Goal: Information Seeking & Learning: Learn about a topic

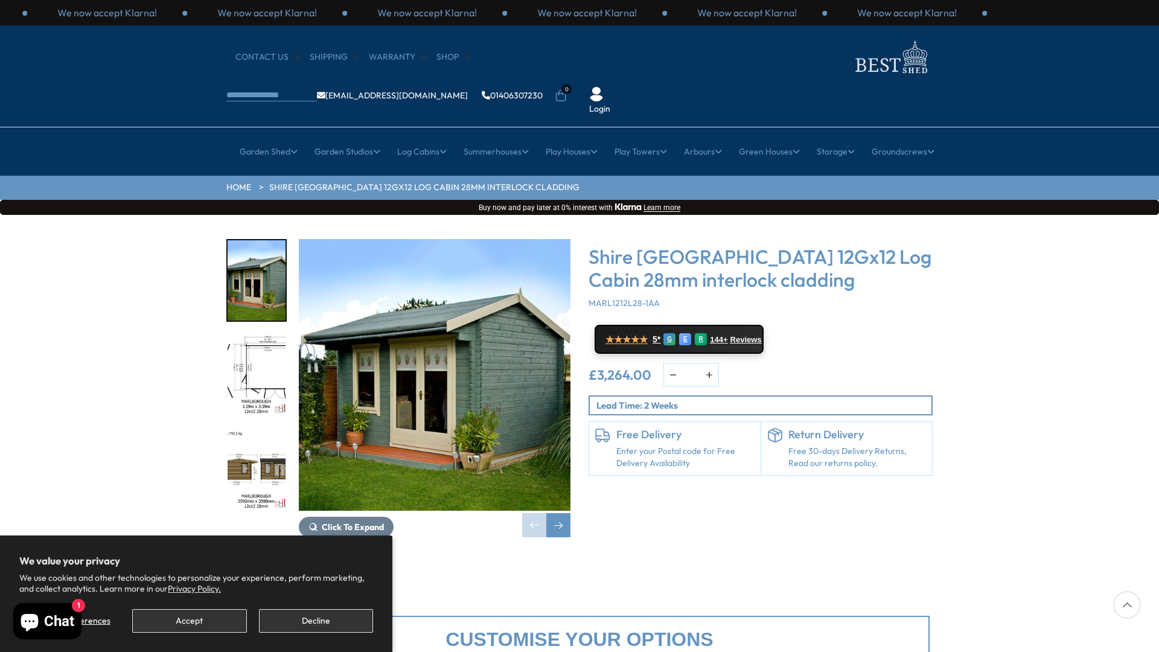
click at [218, 621] on button "Accept" at bounding box center [189, 621] width 114 height 24
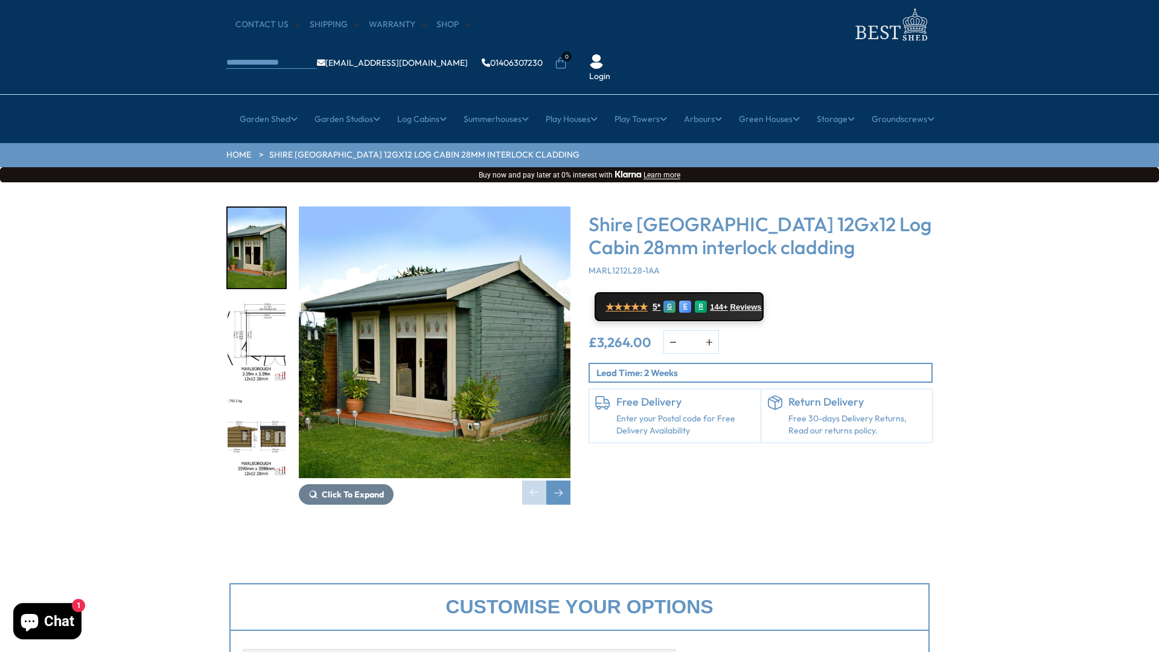
scroll to position [7, 0]
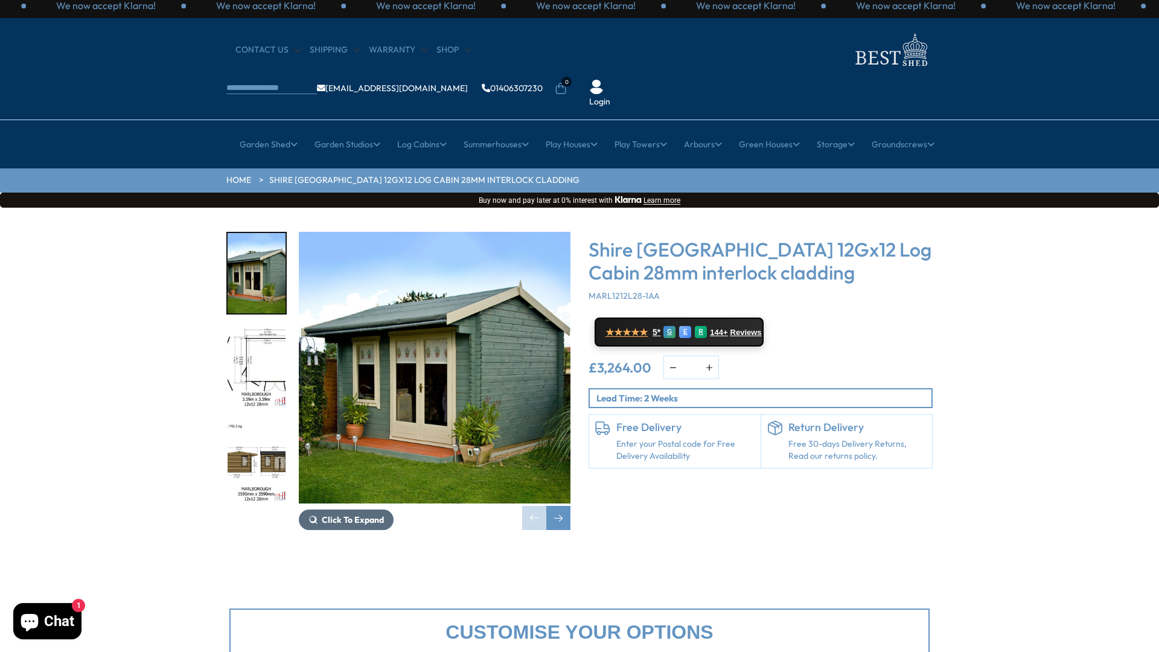
click at [339, 515] on span "Click To Expand" at bounding box center [353, 520] width 62 height 11
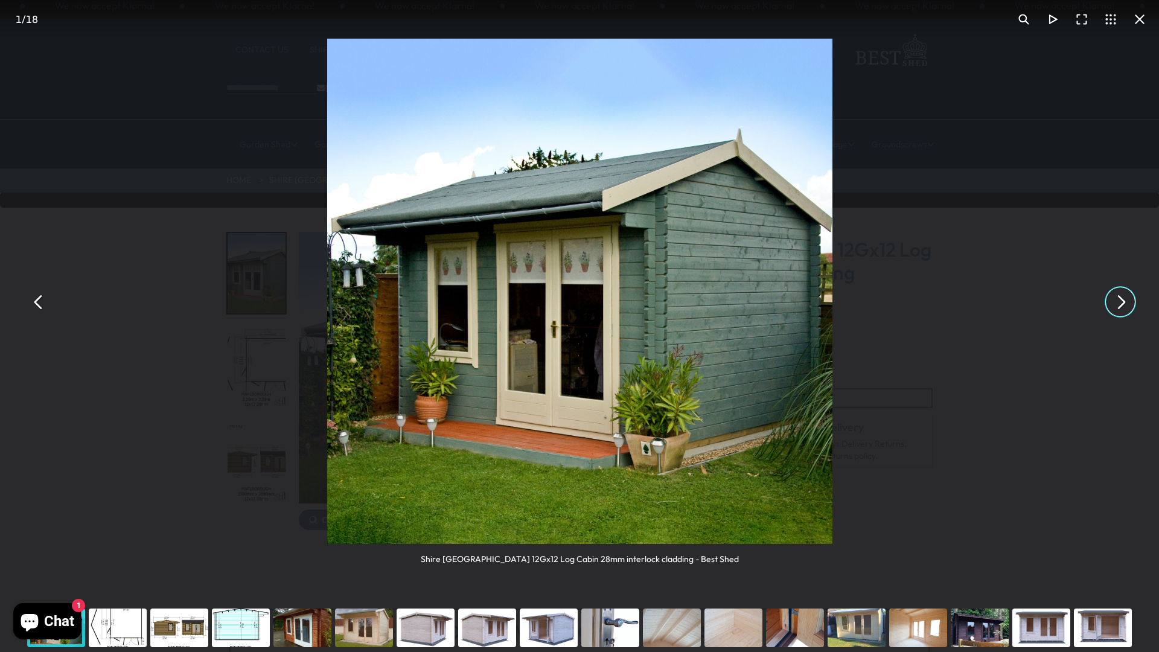
click at [1122, 304] on button "You can close this modal content with the ESC key" at bounding box center [1120, 301] width 29 height 29
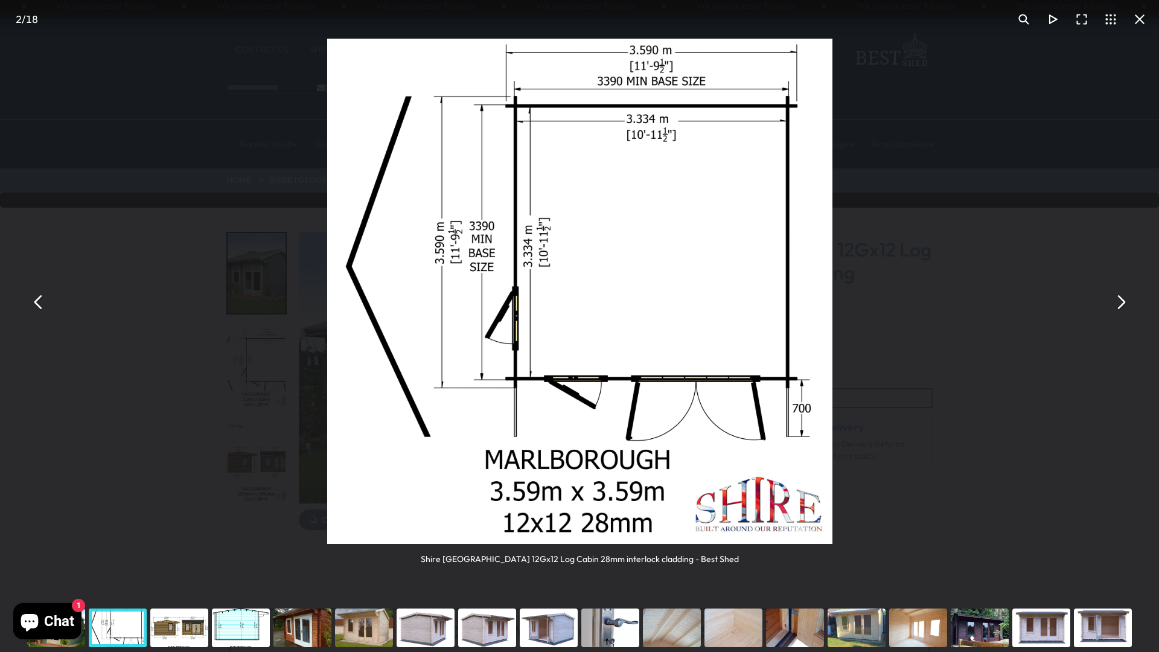
click at [1122, 304] on button "You can close this modal content with the ESC key" at bounding box center [1120, 301] width 29 height 29
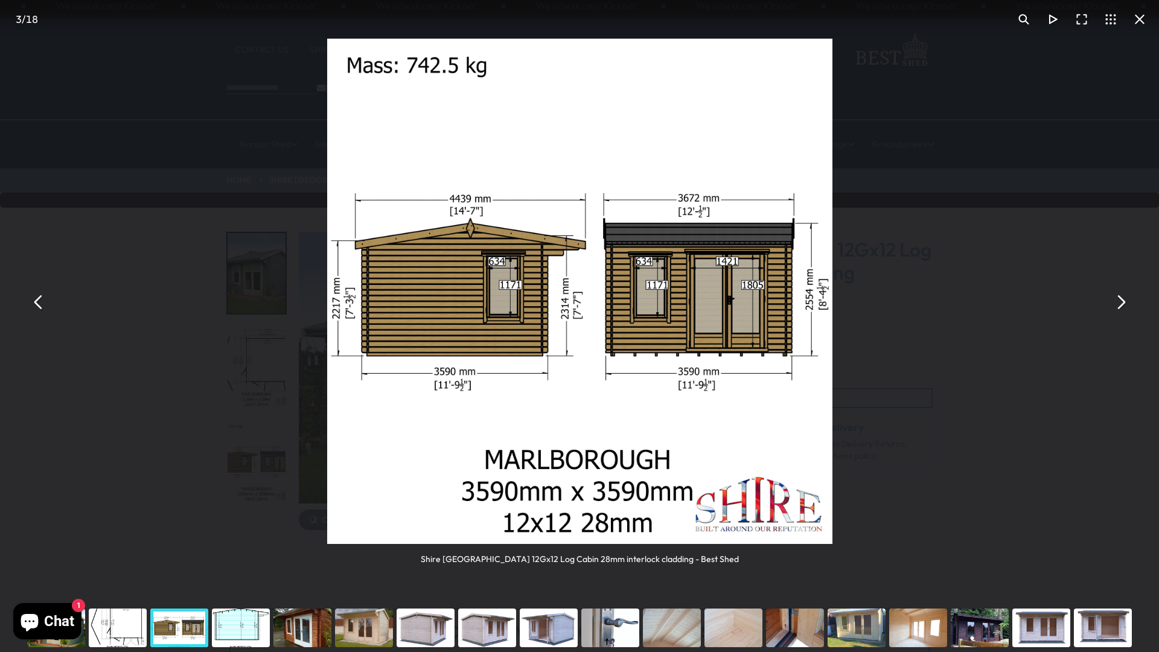
click at [1122, 304] on button "You can close this modal content with the ESC key" at bounding box center [1120, 301] width 29 height 29
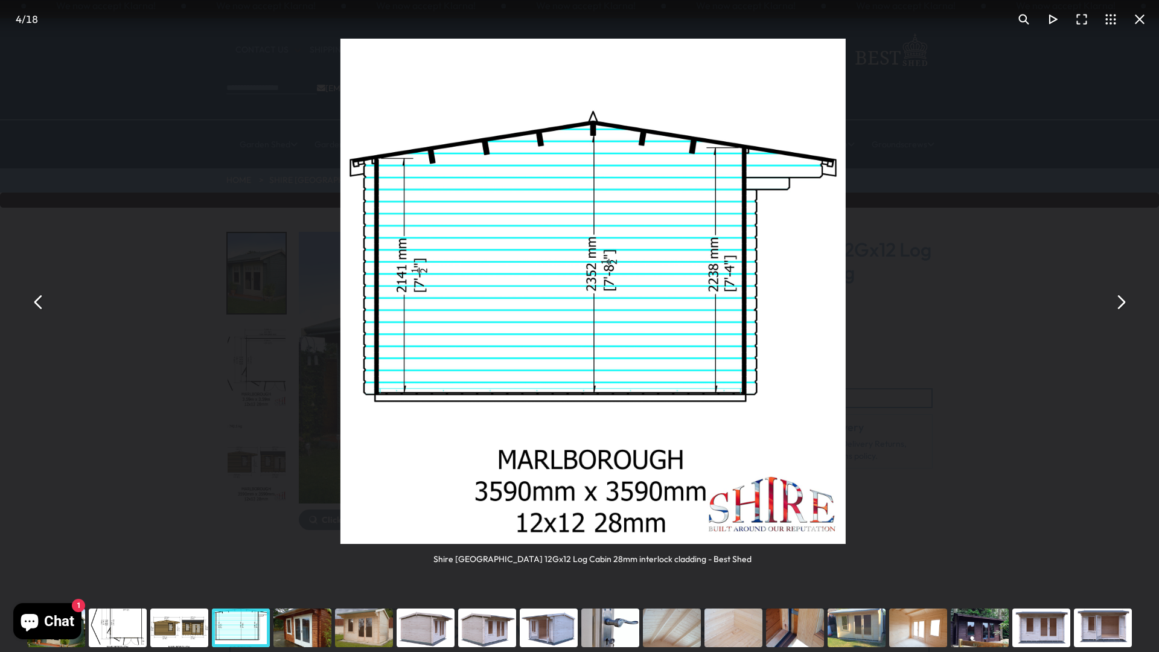
click at [1122, 304] on button "You can close this modal content with the ESC key" at bounding box center [1120, 301] width 29 height 29
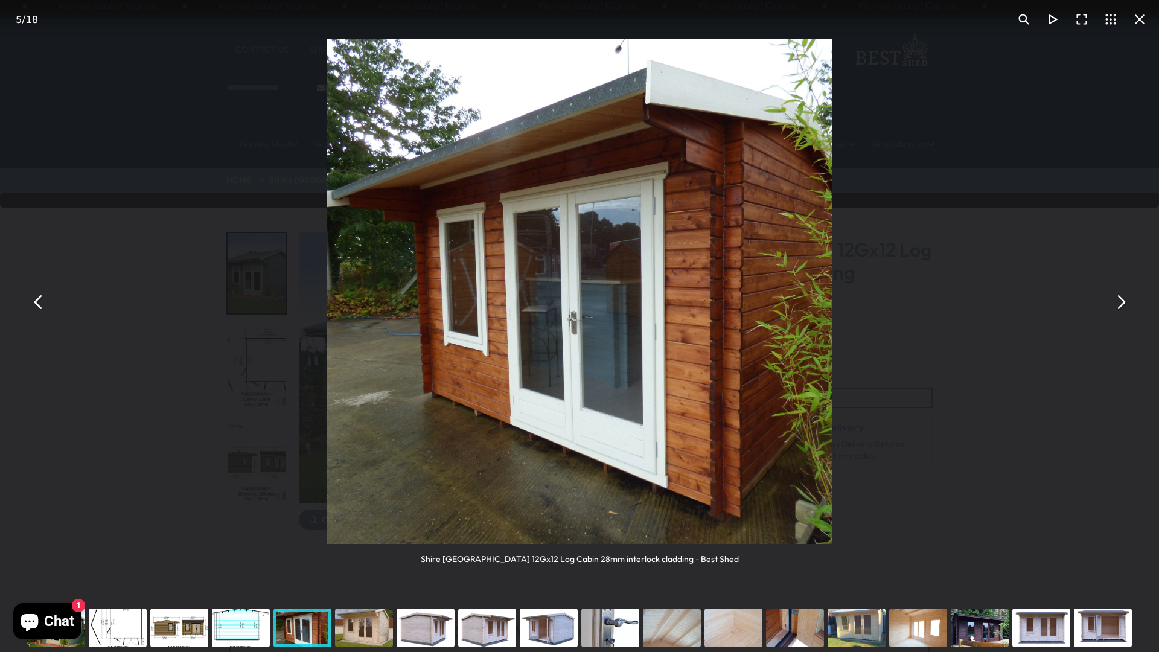
click at [1122, 304] on button "You can close this modal content with the ESC key" at bounding box center [1120, 301] width 29 height 29
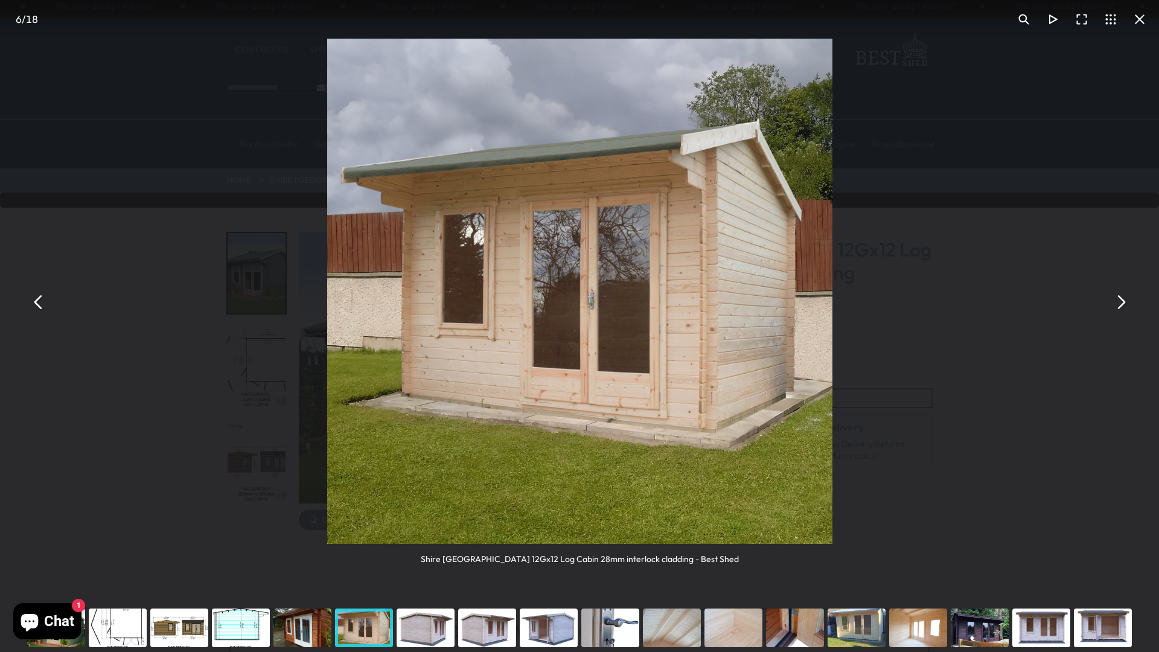
click at [1122, 304] on button "You can close this modal content with the ESC key" at bounding box center [1120, 301] width 29 height 29
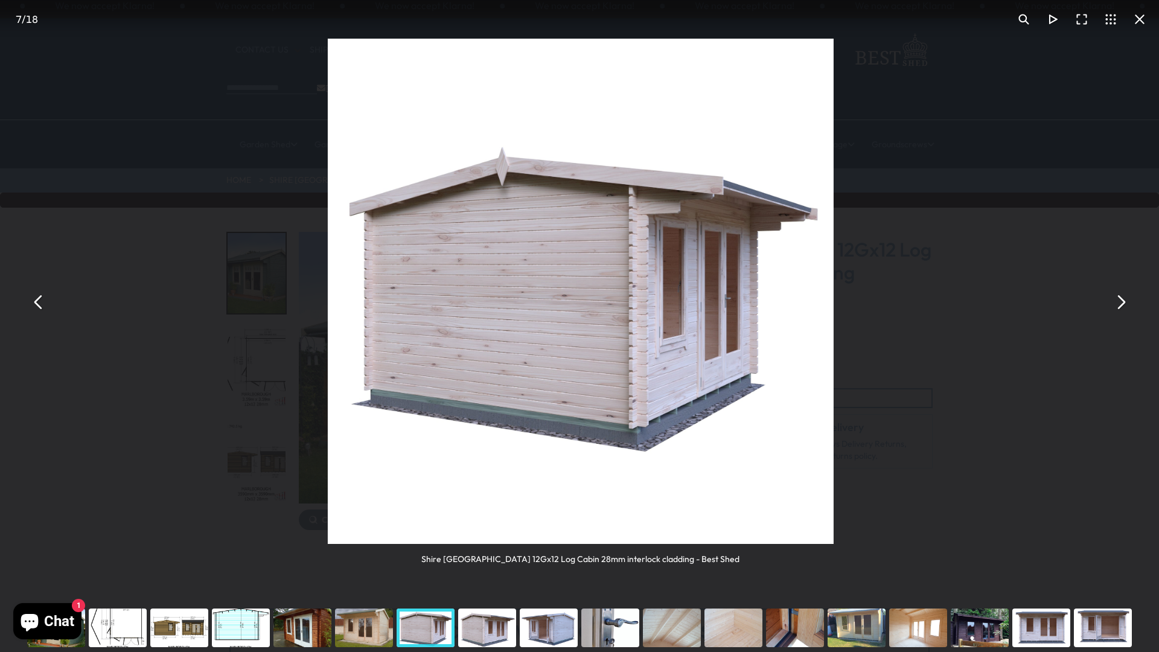
click at [1122, 304] on button "You can close this modal content with the ESC key" at bounding box center [1120, 301] width 29 height 29
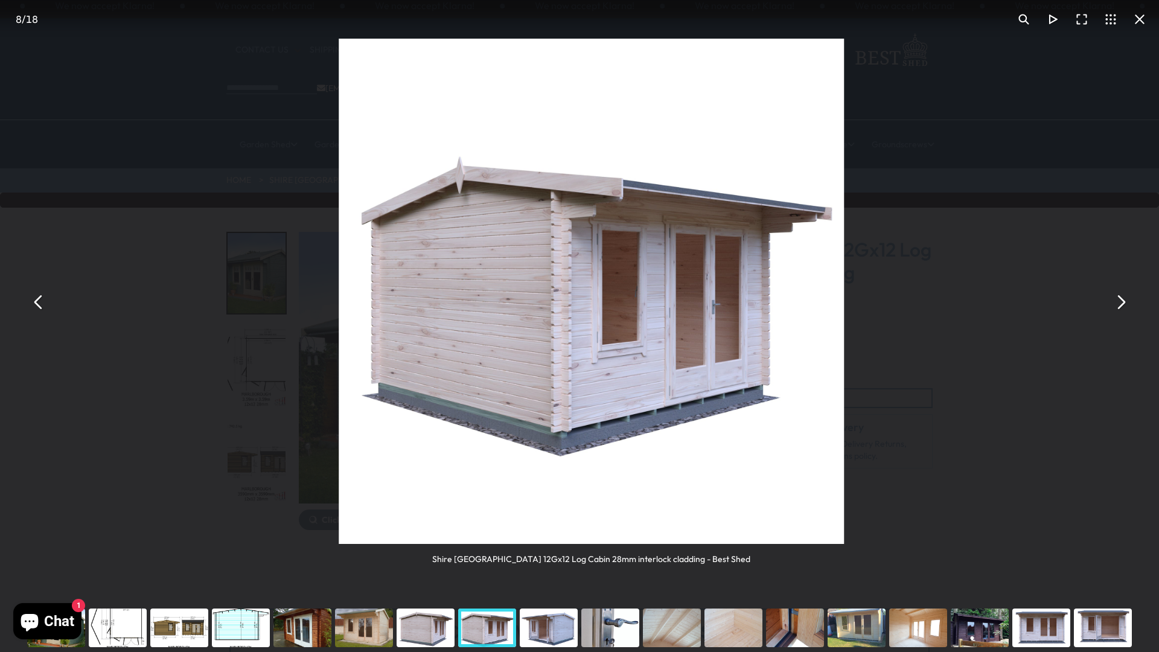
click at [1122, 304] on button "You can close this modal content with the ESC key" at bounding box center [1120, 301] width 29 height 29
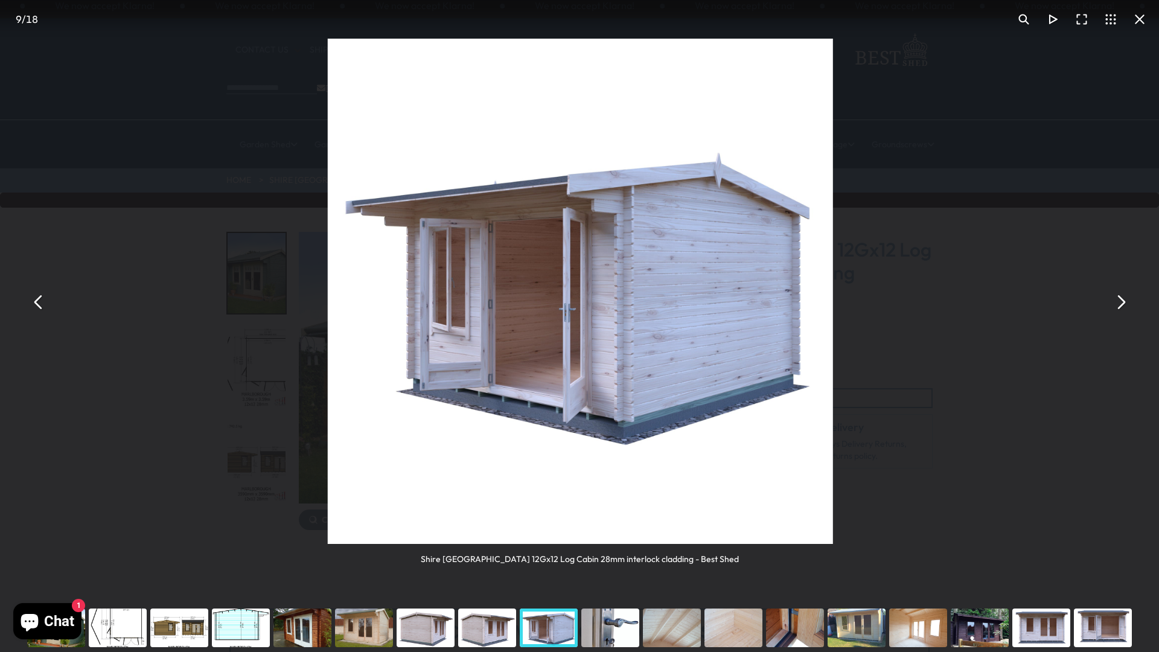
click at [1122, 304] on button "You can close this modal content with the ESC key" at bounding box center [1120, 301] width 29 height 29
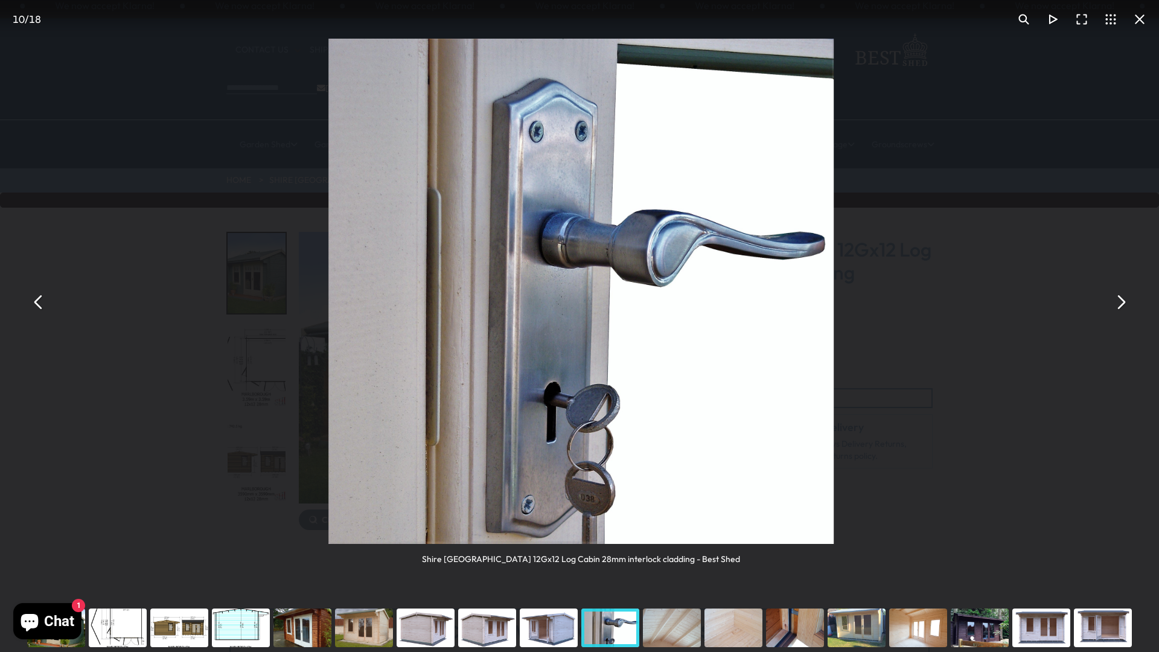
click at [1122, 304] on button "You can close this modal content with the ESC key" at bounding box center [1120, 301] width 29 height 29
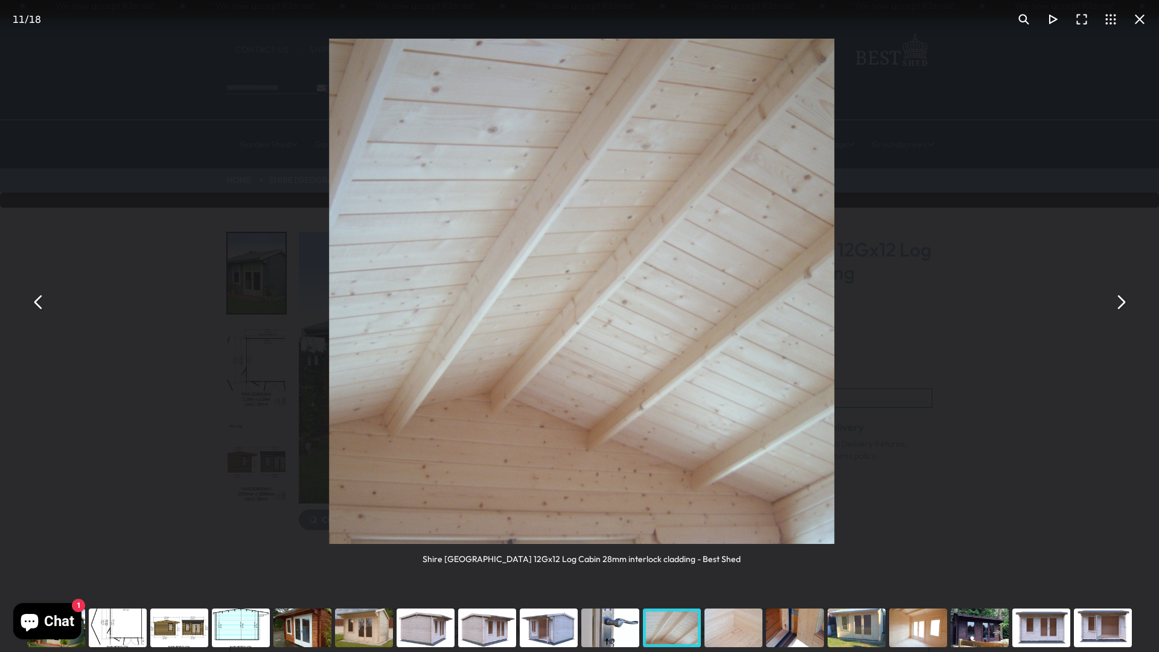
click at [1122, 304] on button "You can close this modal content with the ESC key" at bounding box center [1120, 301] width 29 height 29
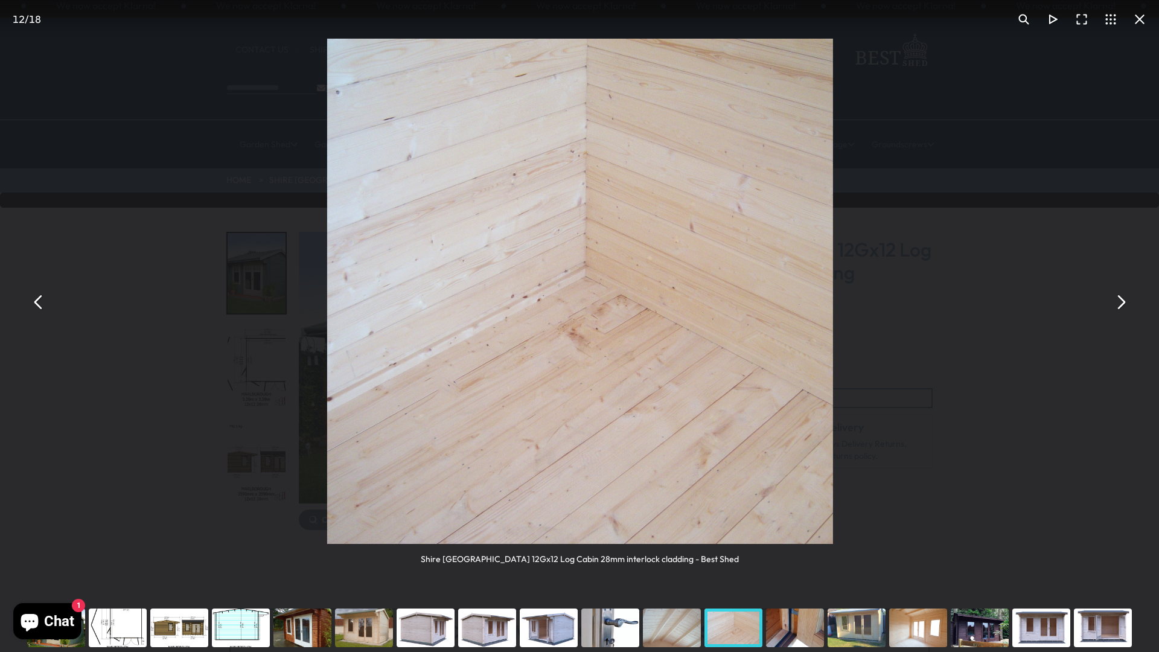
click at [1122, 304] on button "You can close this modal content with the ESC key" at bounding box center [1120, 301] width 29 height 29
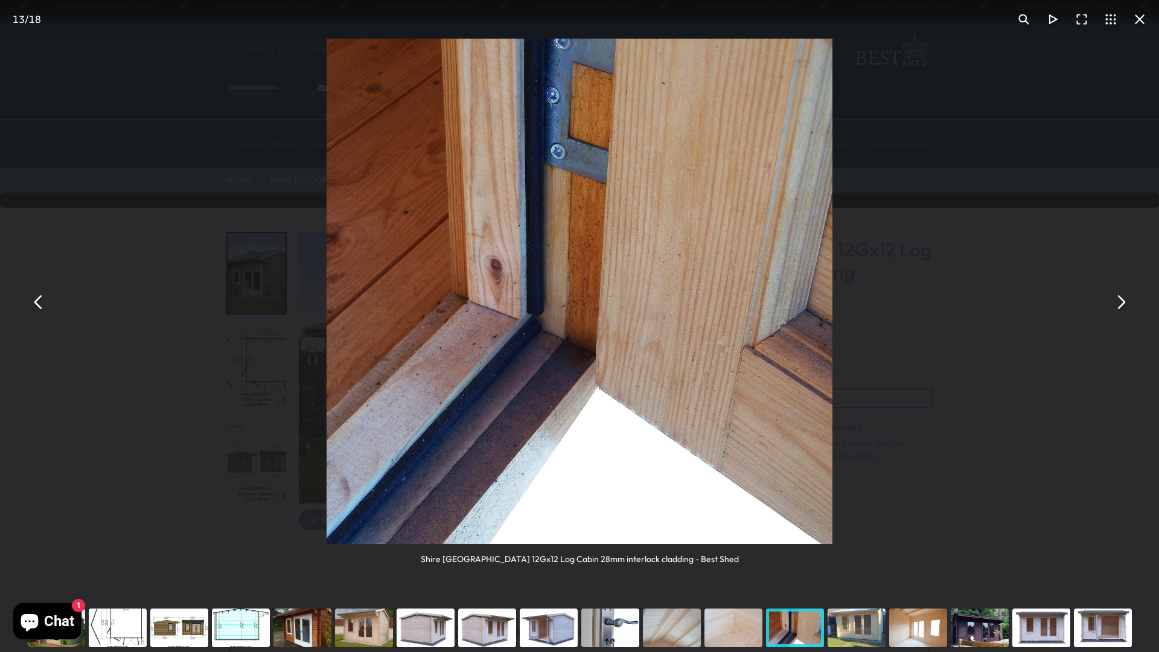
click at [1122, 304] on button "You can close this modal content with the ESC key" at bounding box center [1120, 301] width 29 height 29
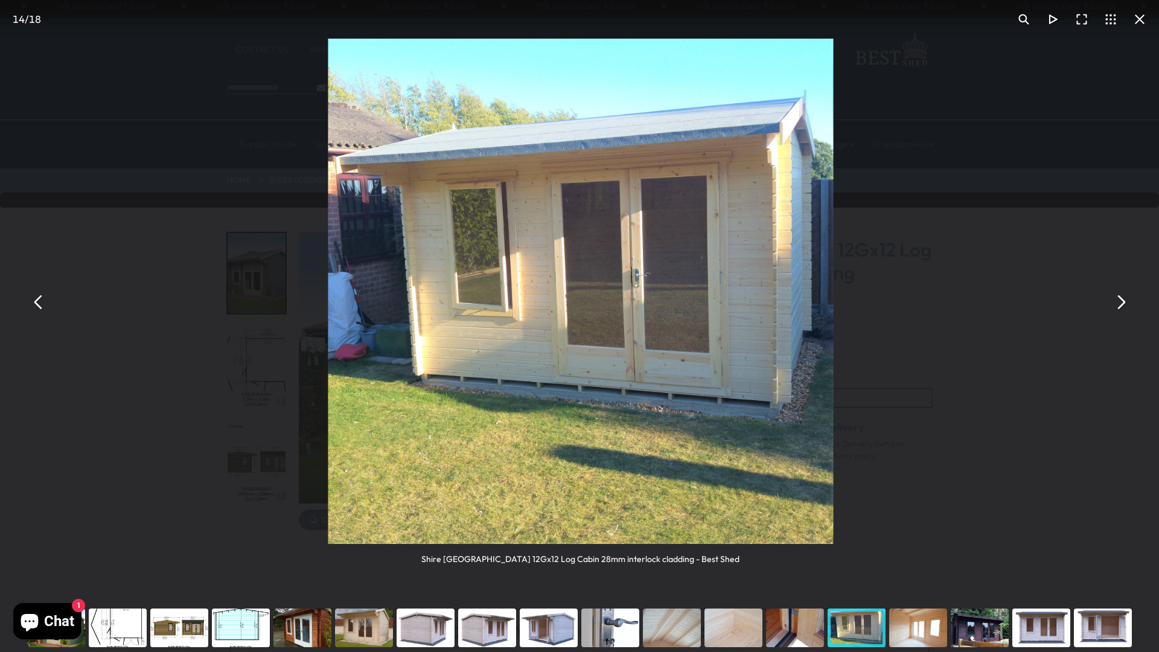
click at [1122, 304] on button "You can close this modal content with the ESC key" at bounding box center [1120, 301] width 29 height 29
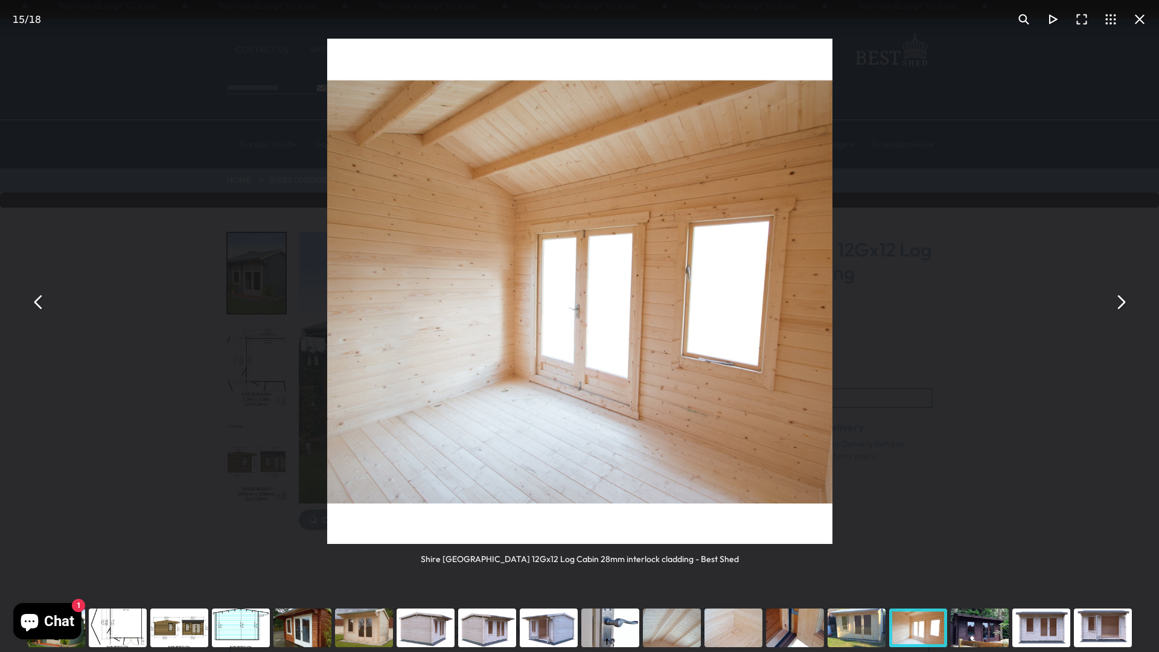
click at [1122, 304] on button "You can close this modal content with the ESC key" at bounding box center [1120, 301] width 29 height 29
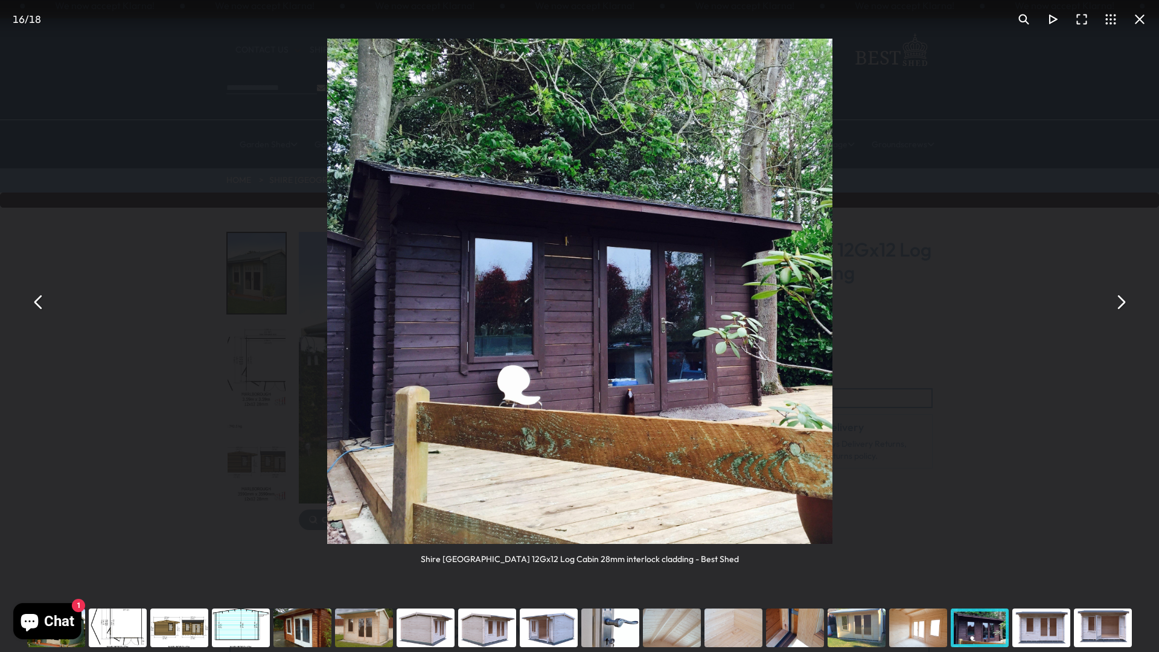
click at [1122, 304] on button "You can close this modal content with the ESC key" at bounding box center [1120, 301] width 29 height 29
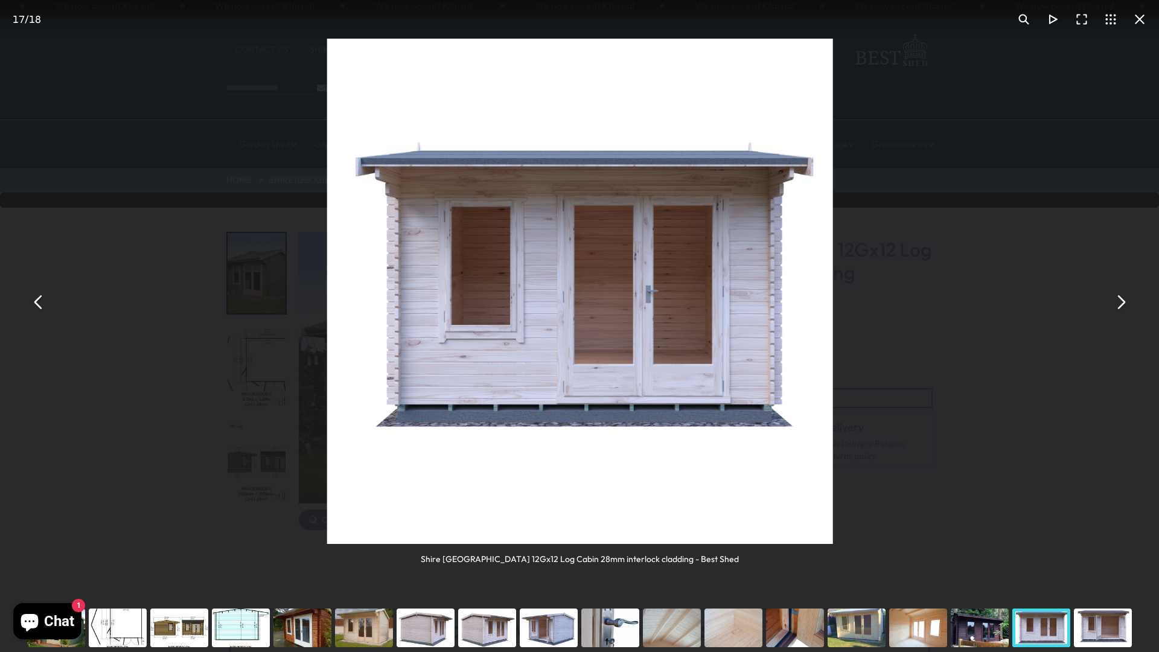
click at [1122, 304] on button "You can close this modal content with the ESC key" at bounding box center [1120, 301] width 29 height 29
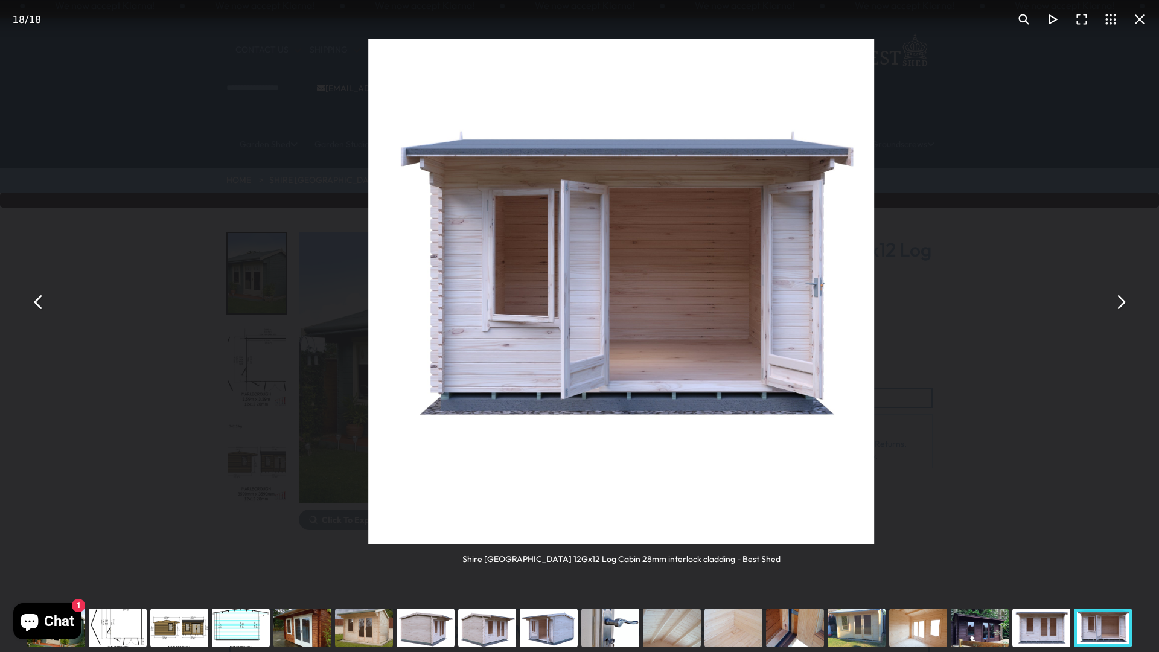
click at [1122, 304] on button "You can close this modal content with the ESC key" at bounding box center [1120, 301] width 29 height 29
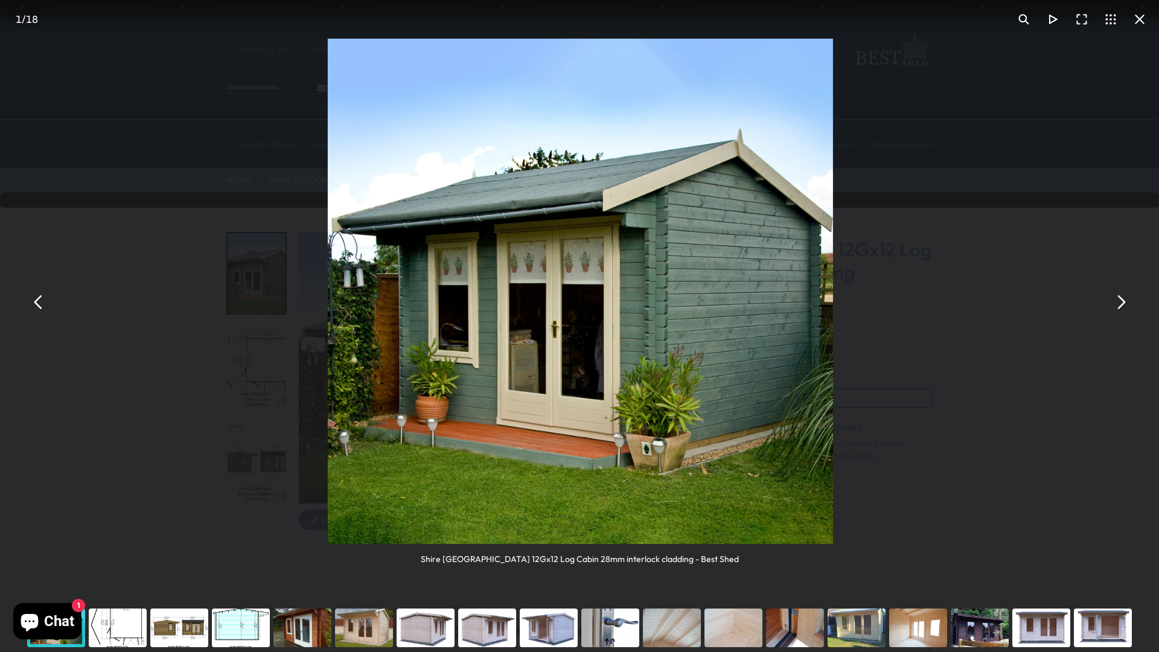
click at [1122, 304] on button "You can close this modal content with the ESC key" at bounding box center [1120, 301] width 29 height 29
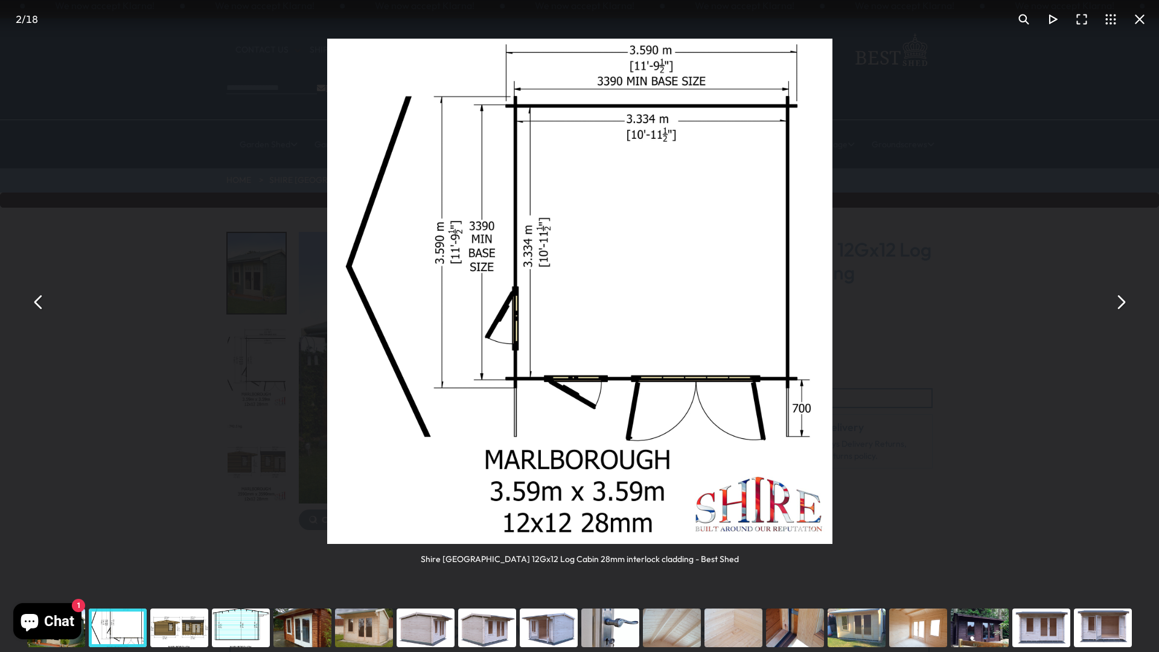
click at [1141, 27] on button "You can close this modal content with the ESC key" at bounding box center [1140, 19] width 29 height 29
